Goal: Task Accomplishment & Management: Manage account settings

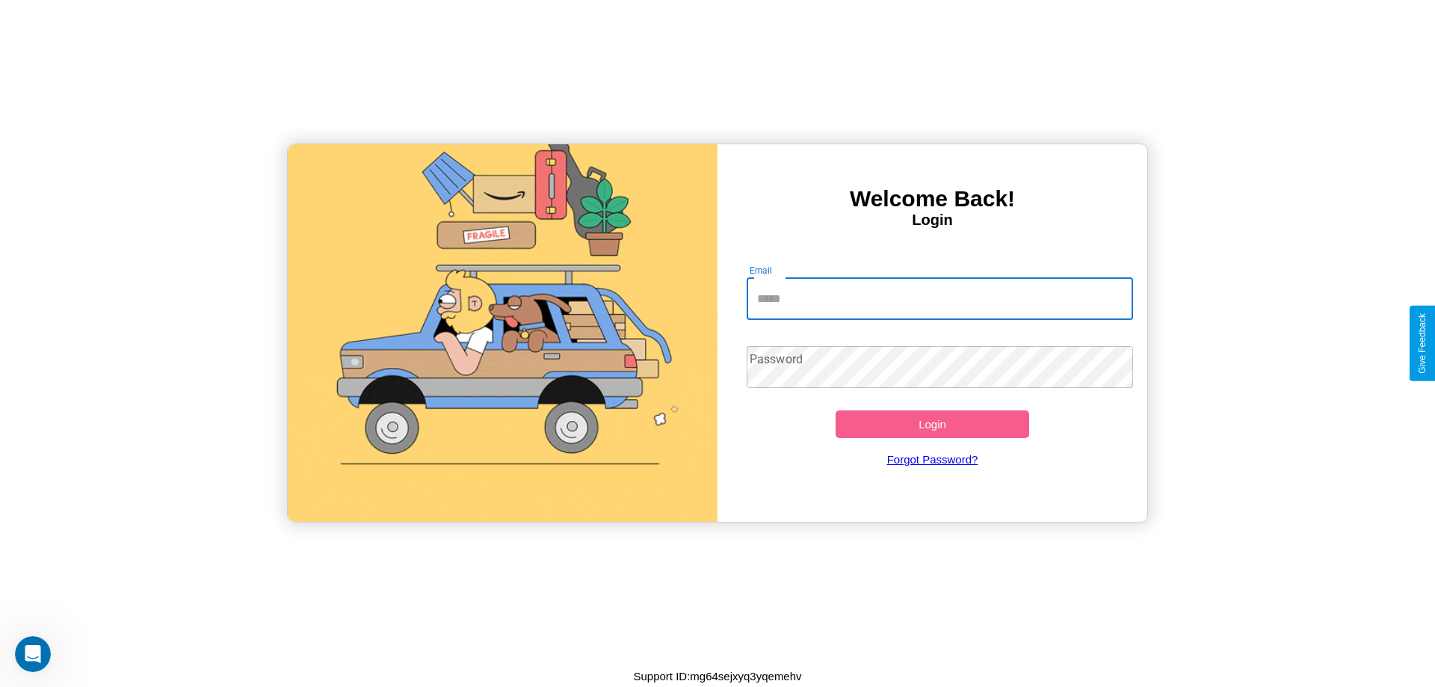
click at [940, 298] on input "Email" at bounding box center [940, 299] width 387 height 42
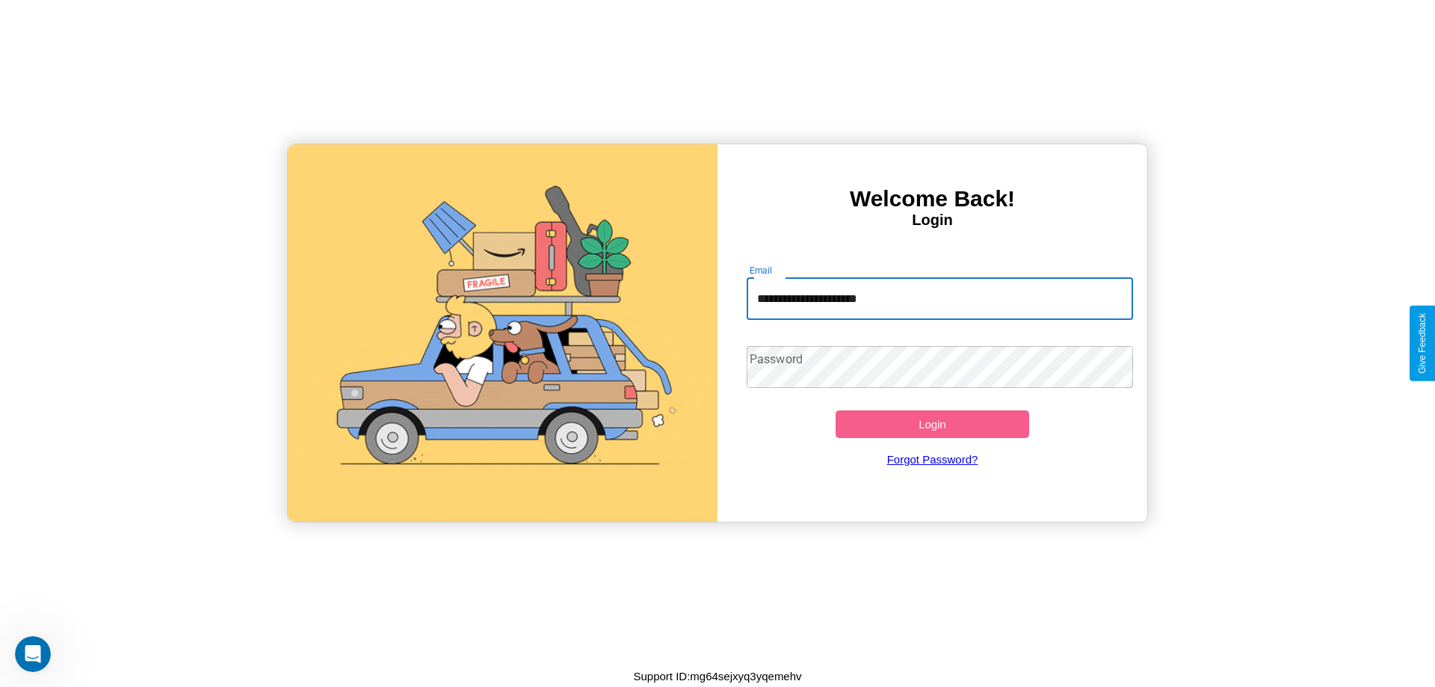
type input "**********"
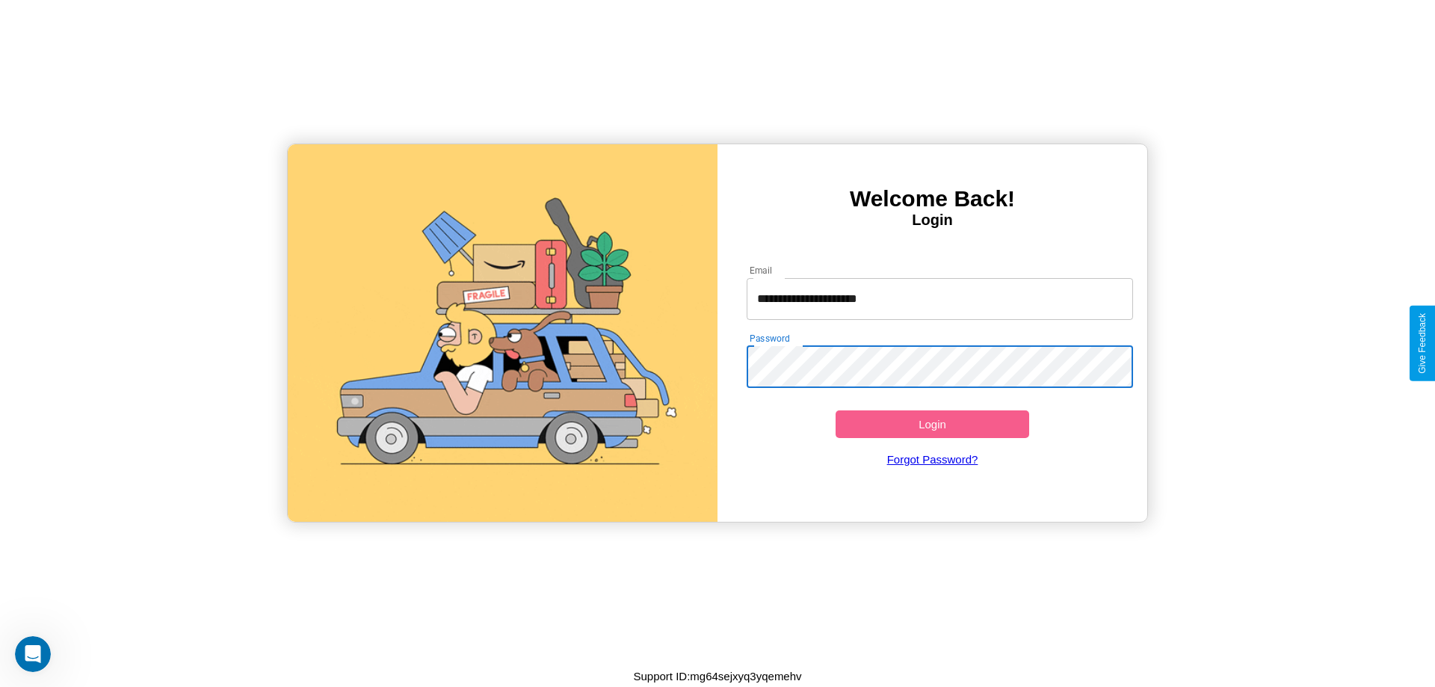
click at [932, 424] on button "Login" at bounding box center [933, 424] width 194 height 28
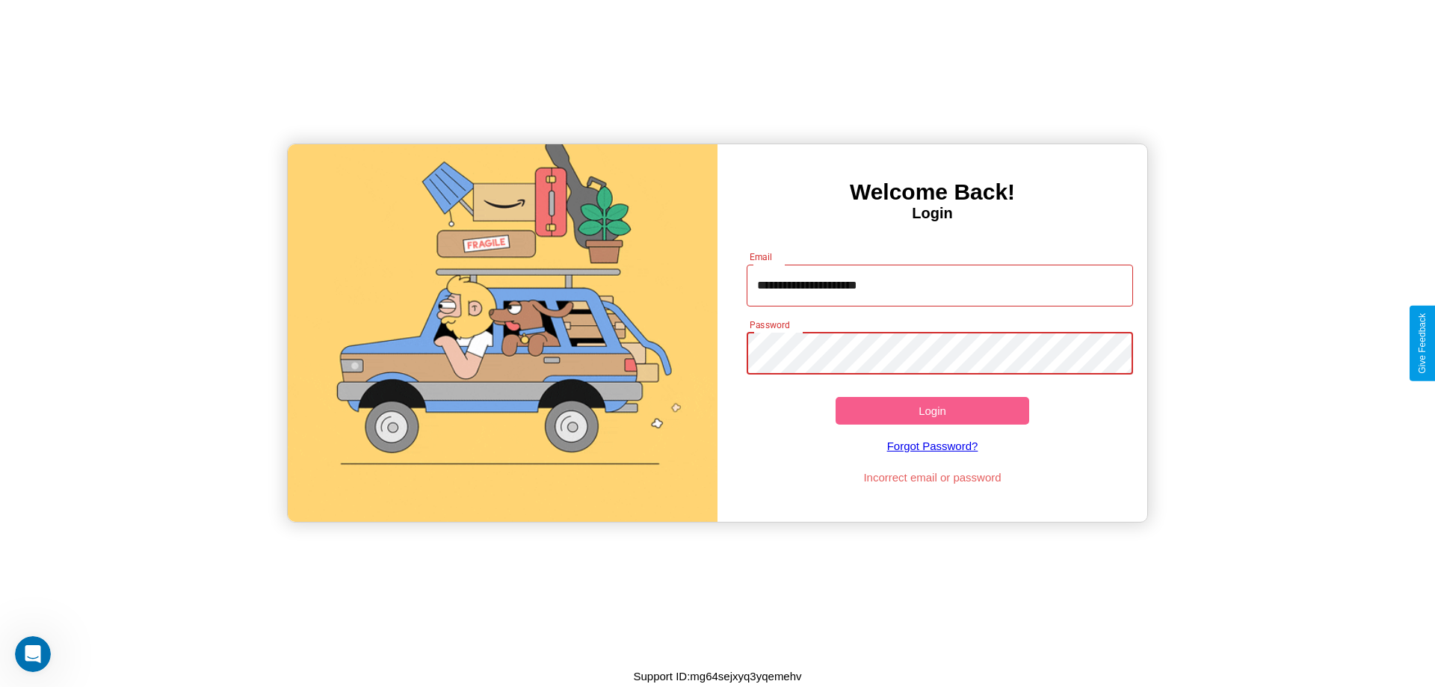
click at [932, 410] on button "Login" at bounding box center [933, 411] width 194 height 28
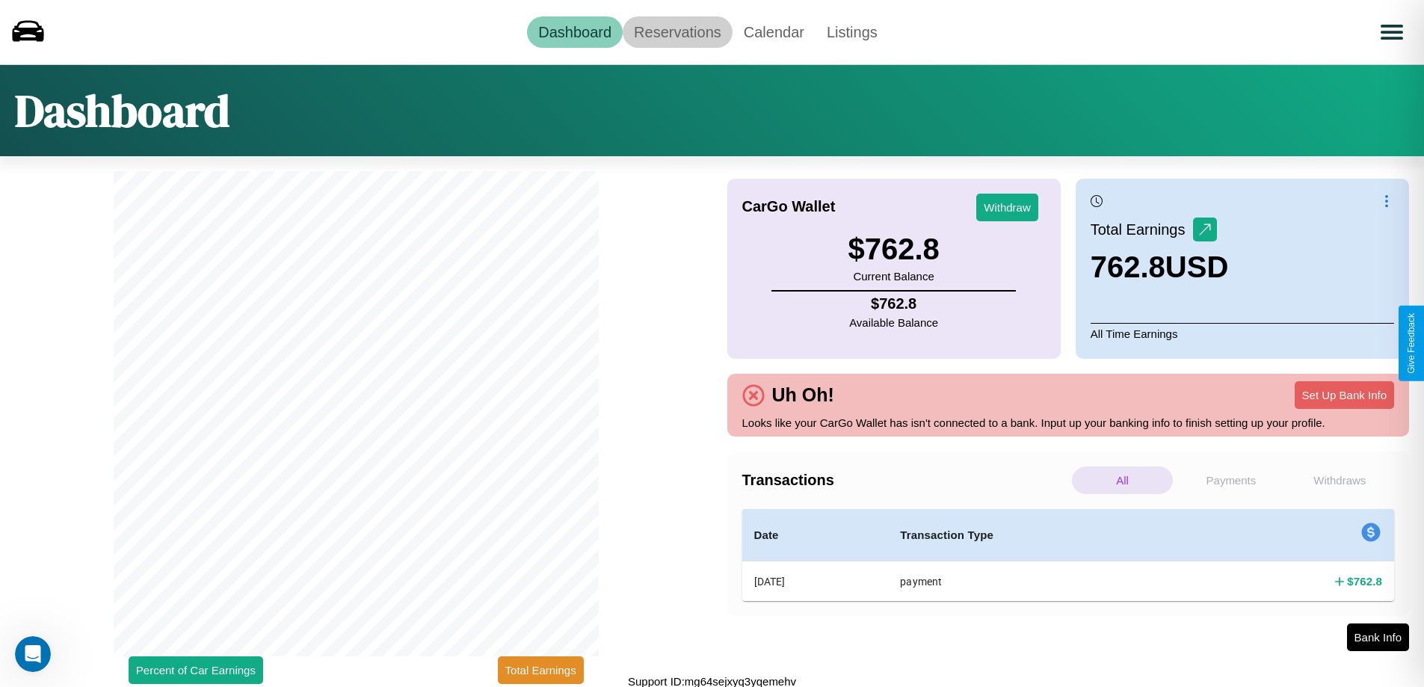
click at [677, 31] on link "Reservations" at bounding box center [678, 31] width 110 height 31
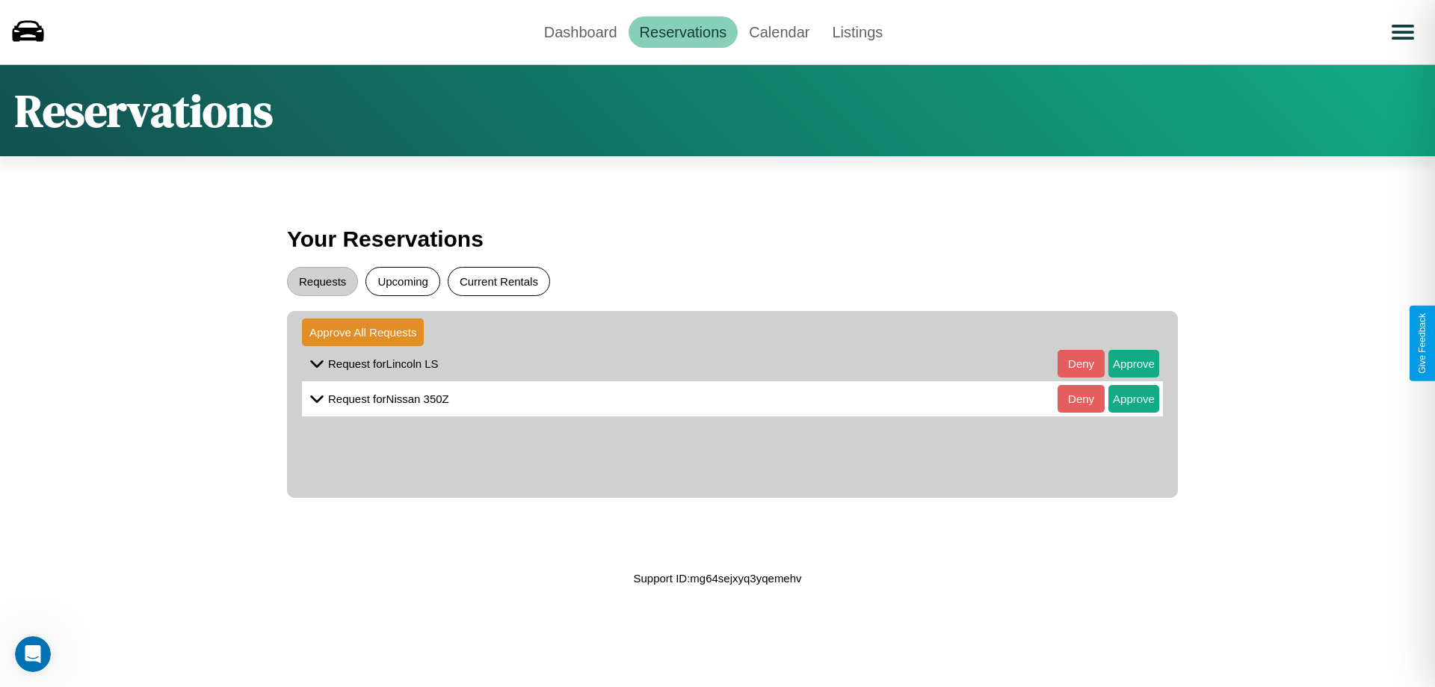
click at [499, 281] on button "Current Rentals" at bounding box center [499, 281] width 102 height 29
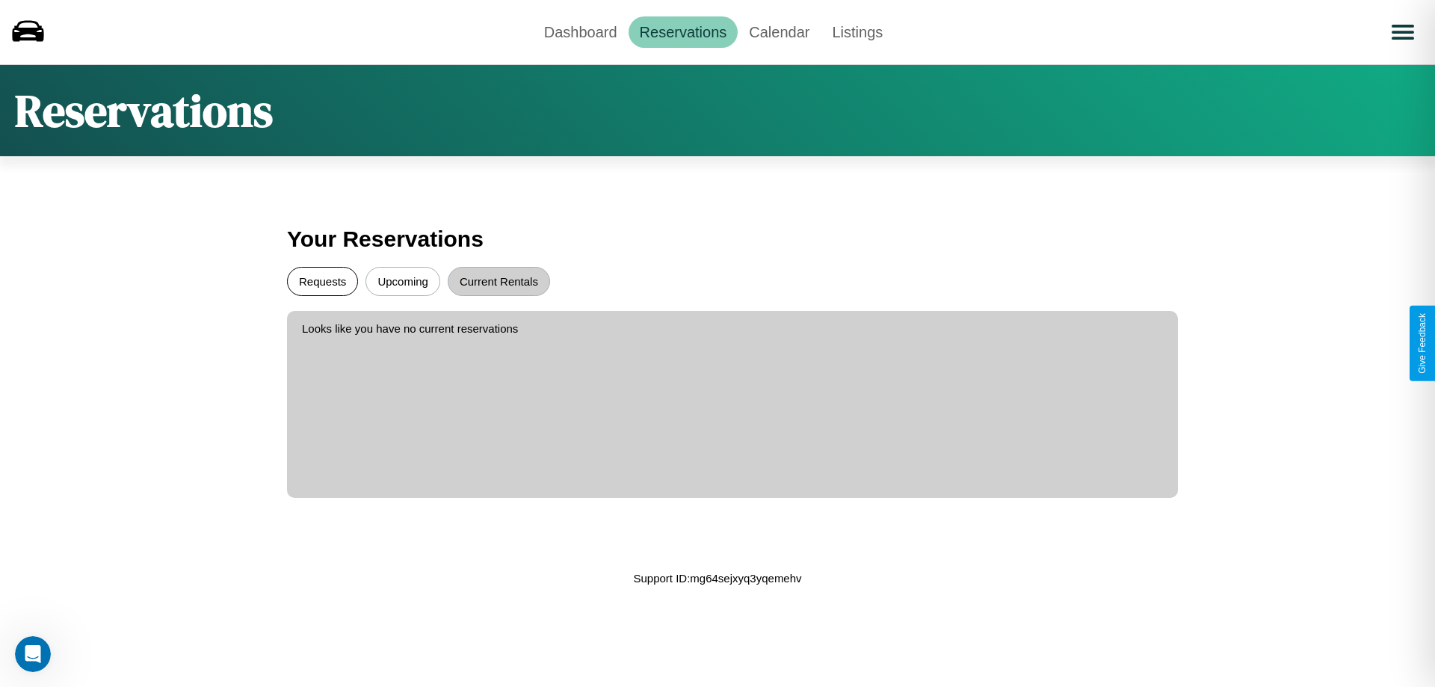
click at [322, 281] on button "Requests" at bounding box center [322, 281] width 71 height 29
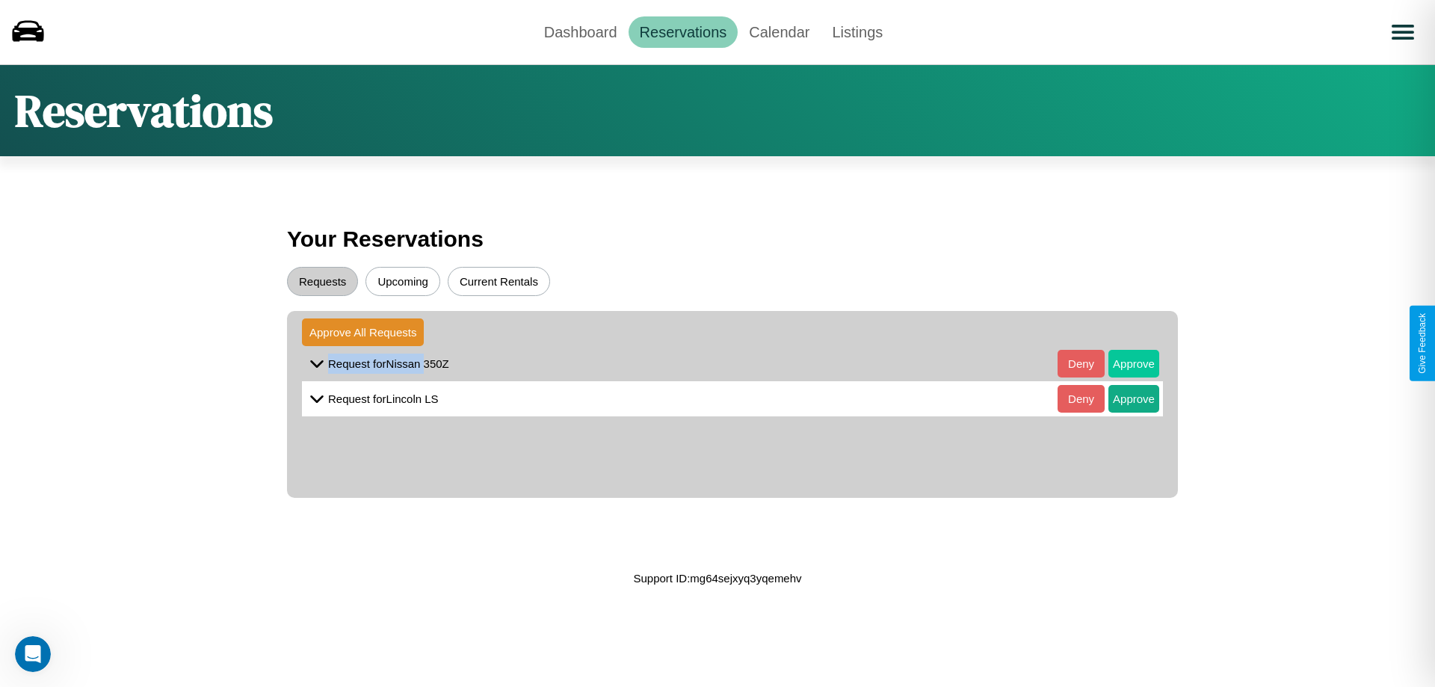
click at [1123, 363] on button "Approve" at bounding box center [1134, 364] width 51 height 28
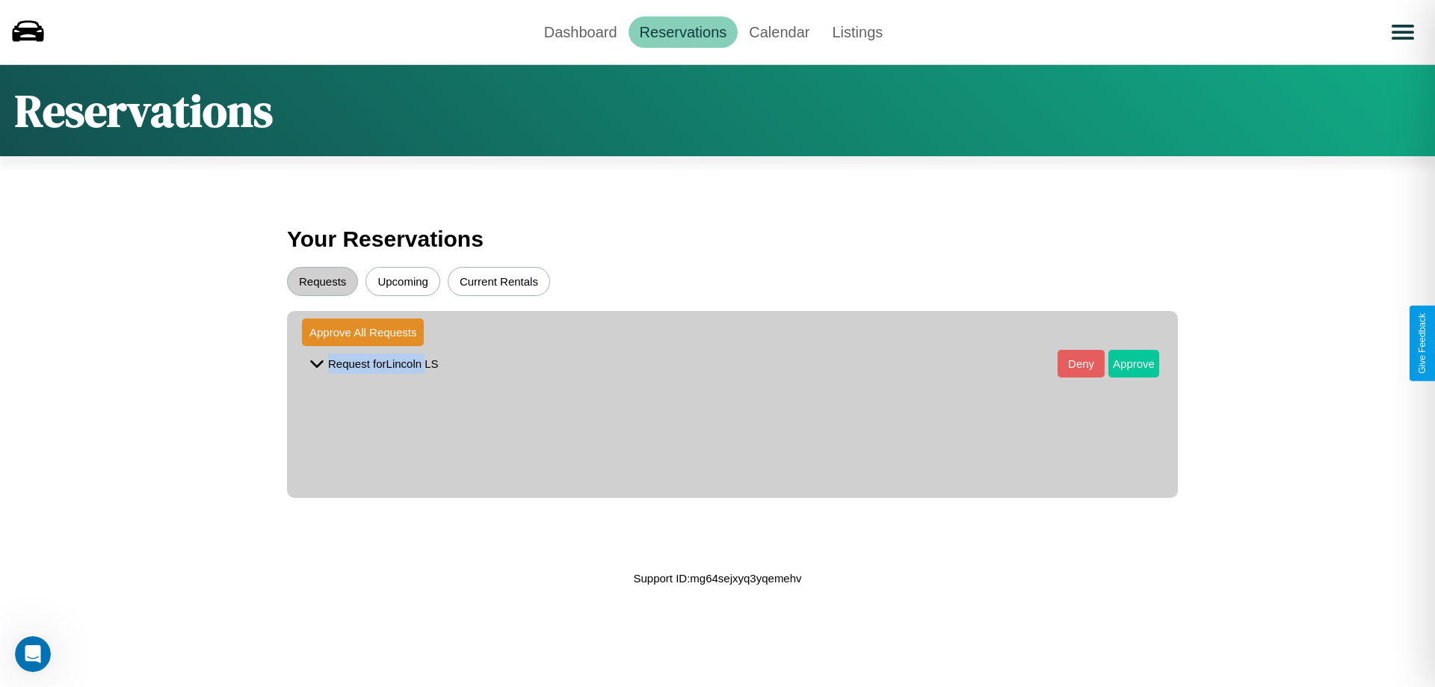
click at [1123, 363] on button "Approve" at bounding box center [1134, 364] width 51 height 28
